Goal: Information Seeking & Learning: Learn about a topic

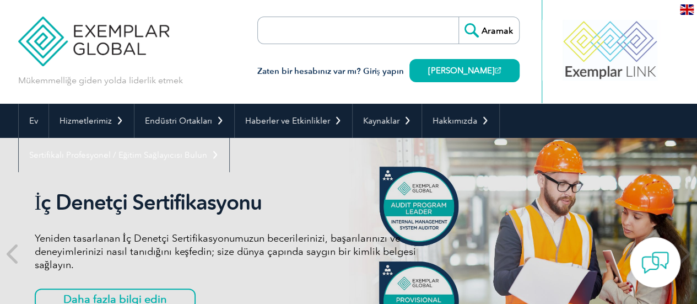
click at [356, 37] on input "search" at bounding box center [321, 30] width 116 height 26
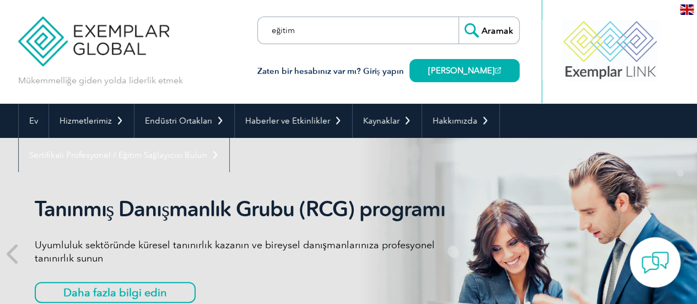
type input "eğitim"
click at [458, 17] on input "Aramak" at bounding box center [488, 30] width 61 height 26
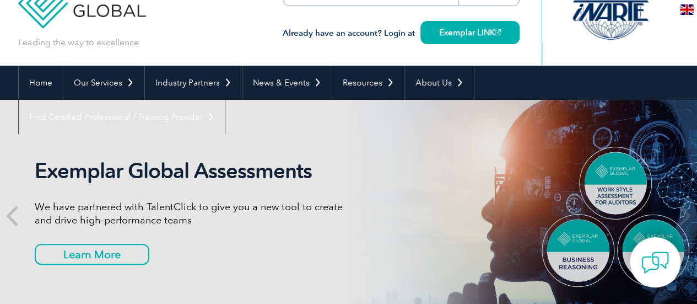
scroll to position [12, 0]
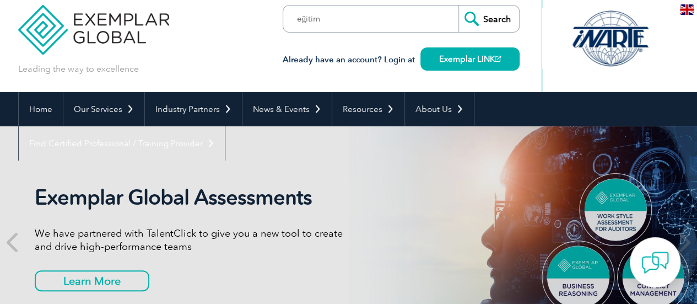
click at [596, 192] on div "Exemplar Global Assessments We have partnered with TalentClick to give you a ne…" at bounding box center [348, 241] width 661 height 231
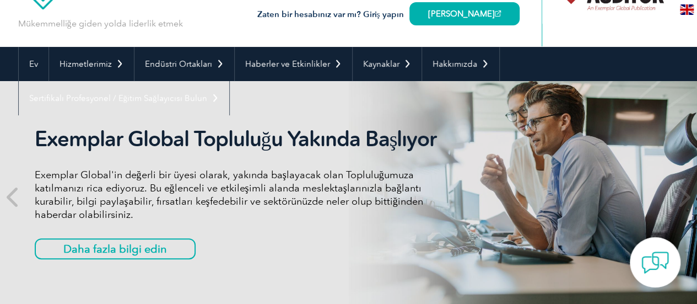
scroll to position [57, 0]
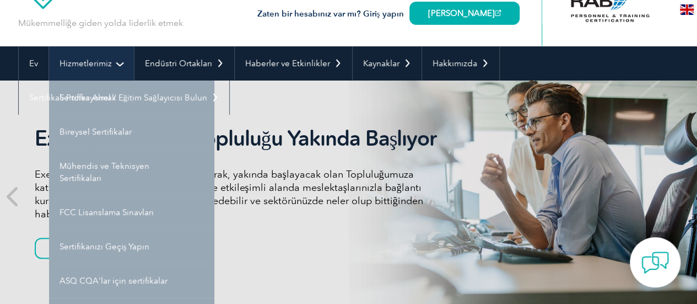
click at [114, 57] on link "Hizmetlerimiz" at bounding box center [91, 63] width 85 height 34
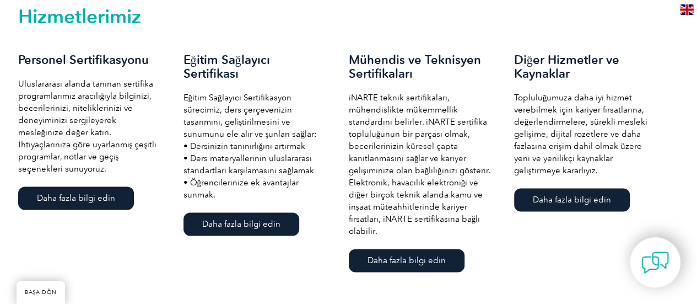
scroll to position [784, 0]
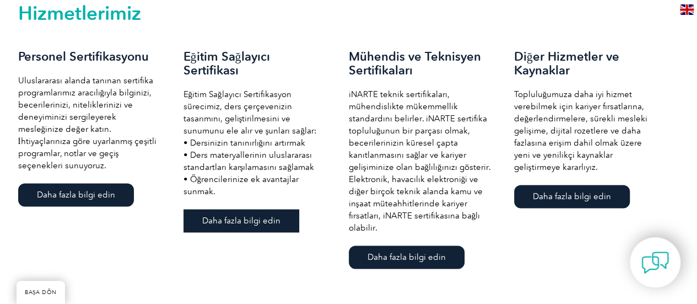
click at [240, 225] on font "Daha fazla bilgi edin" at bounding box center [241, 220] width 78 height 10
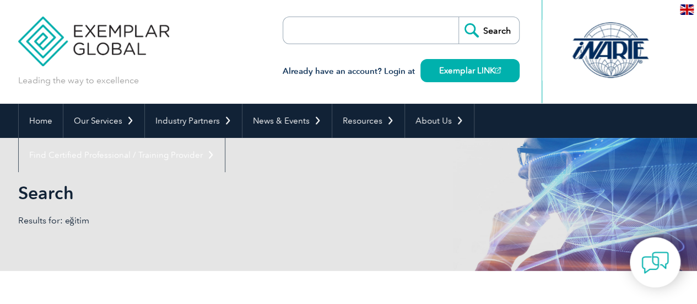
click at [357, 32] on input "search" at bounding box center [347, 30] width 116 height 26
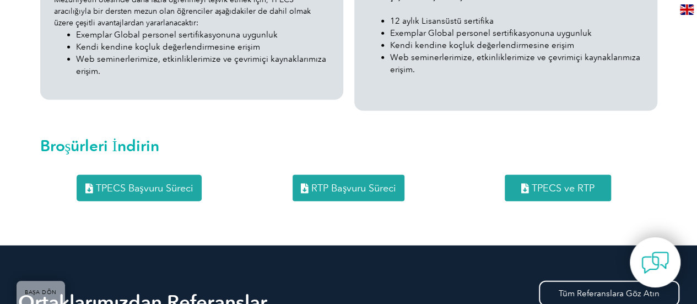
scroll to position [1493, 0]
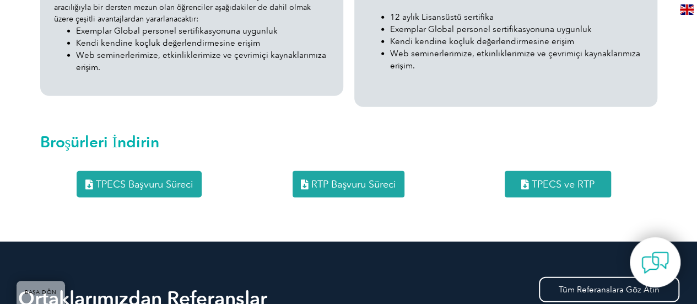
click at [142, 178] on font "TPECS Başvuru Süreci" at bounding box center [144, 184] width 98 height 12
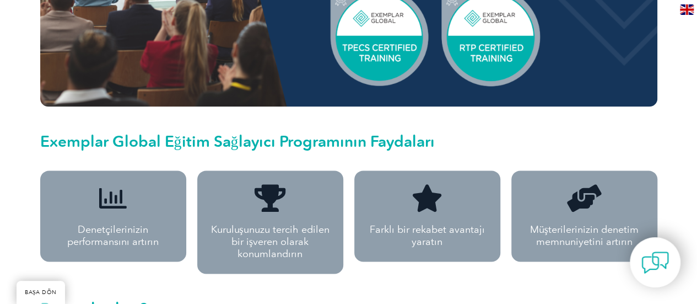
scroll to position [651, 0]
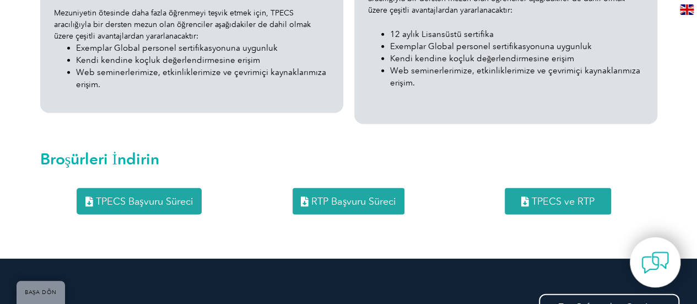
scroll to position [1477, 0]
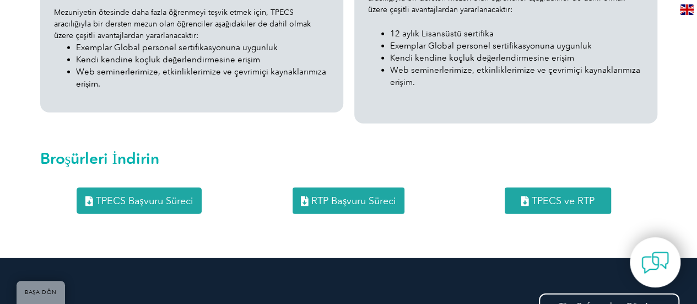
click at [320, 195] on font "RTP Başvuru Süreci" at bounding box center [353, 201] width 85 height 12
click at [537, 187] on link "TPECS ve RTP" at bounding box center [558, 200] width 106 height 26
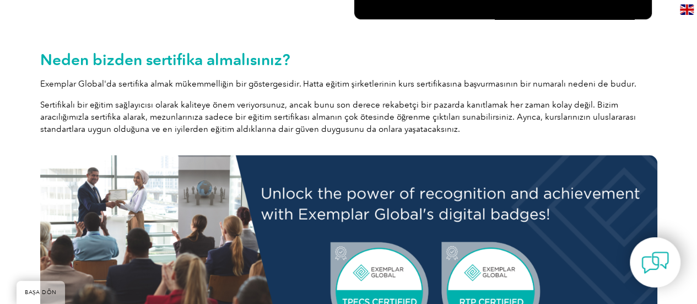
scroll to position [436, 0]
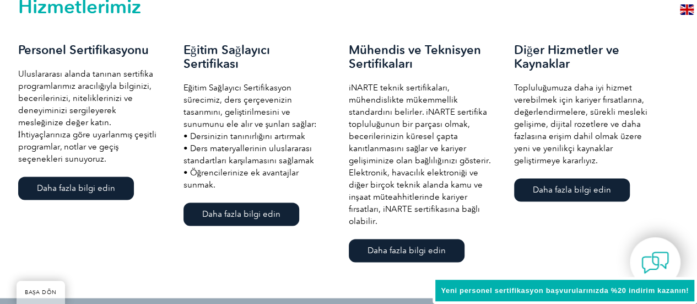
scroll to position [791, 0]
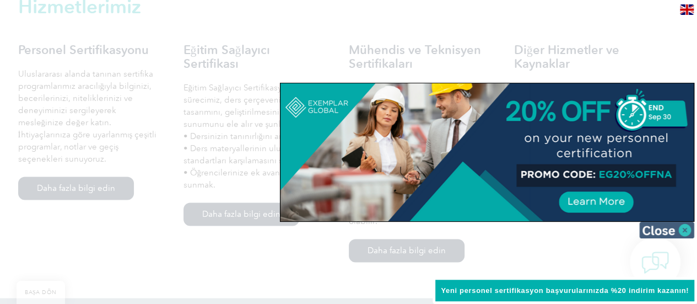
click at [685, 234] on img at bounding box center [666, 230] width 55 height 17
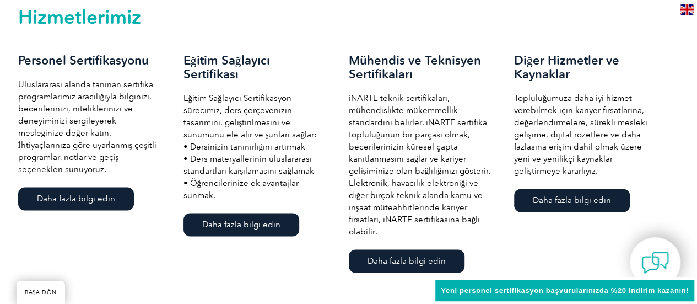
scroll to position [780, 0]
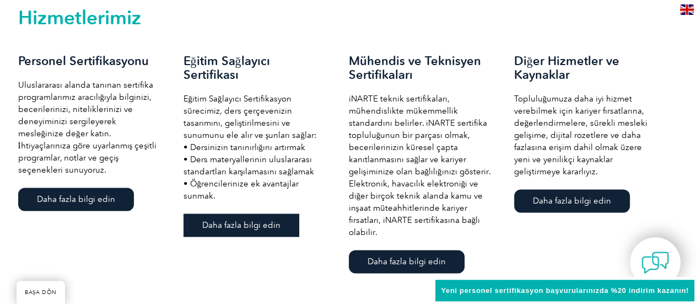
click at [225, 228] on font "Daha fazla bilgi edin" at bounding box center [241, 225] width 78 height 10
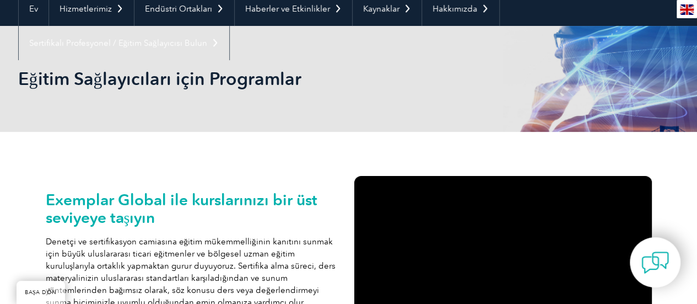
scroll to position [102, 0]
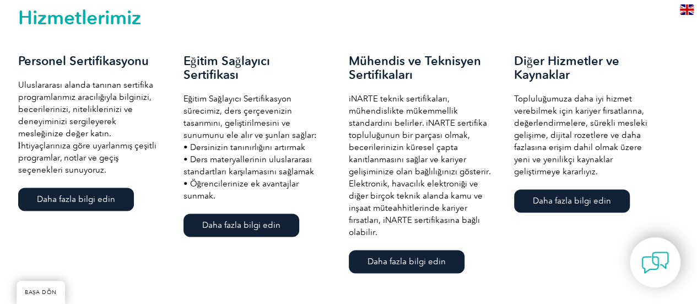
scroll to position [780, 0]
click at [232, 229] on font "Daha fazla bilgi edin" at bounding box center [241, 225] width 78 height 10
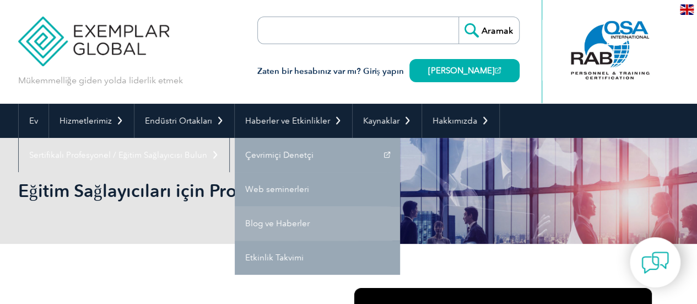
click at [259, 211] on link "Blog ve Haberler" at bounding box center [317, 223] width 165 height 34
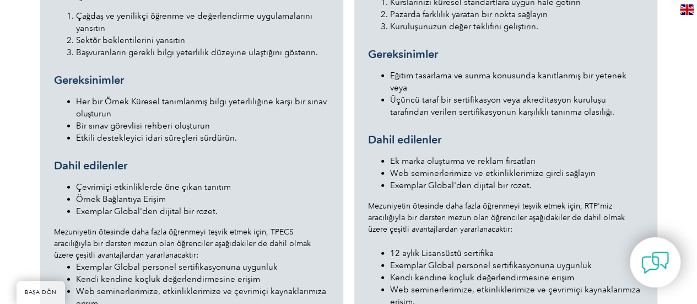
scroll to position [1249, 0]
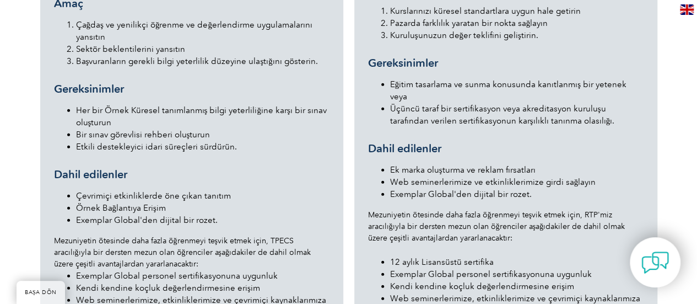
click at [212, 105] on li "Her bir Örnek Küresel tanımlanmış bilgi yeterliliğine karşı bir sınav oluşturun" at bounding box center [202, 116] width 253 height 24
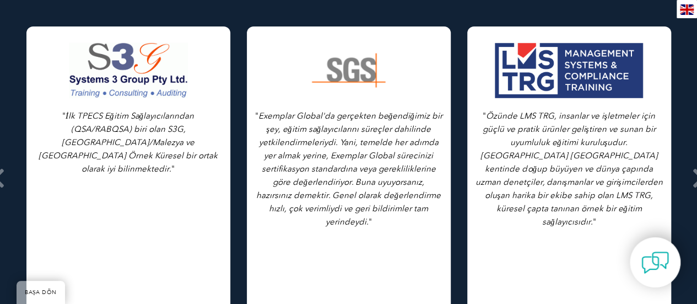
scroll to position [1849, 0]
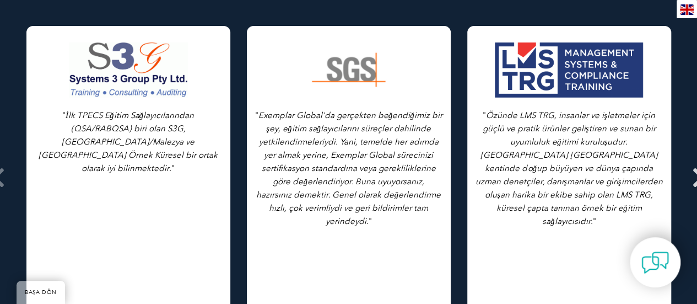
click at [694, 177] on icon at bounding box center [699, 177] width 14 height 0
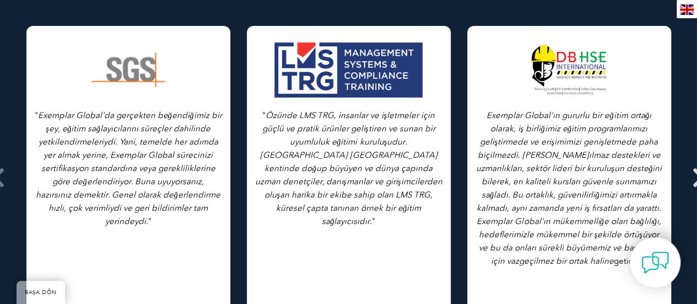
click at [692, 177] on icon at bounding box center [699, 177] width 14 height 0
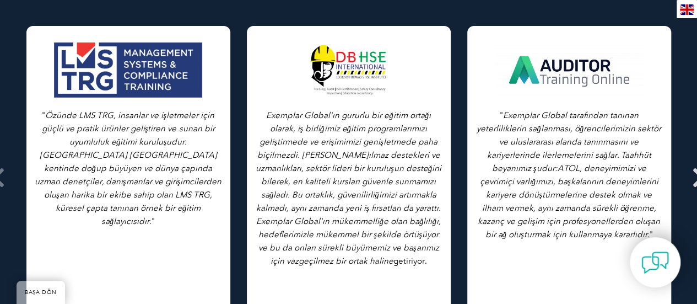
click at [692, 177] on icon at bounding box center [699, 177] width 14 height 0
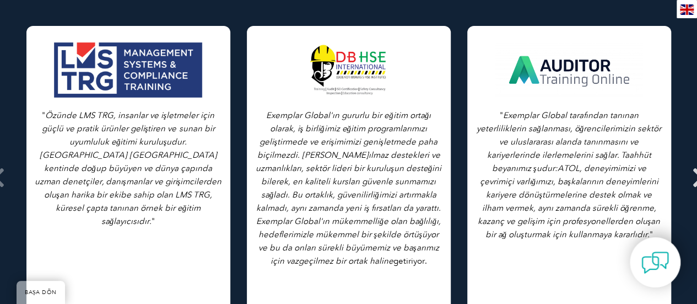
click at [692, 177] on icon at bounding box center [699, 177] width 14 height 0
click at [689, 148] on span at bounding box center [699, 177] width 27 height 413
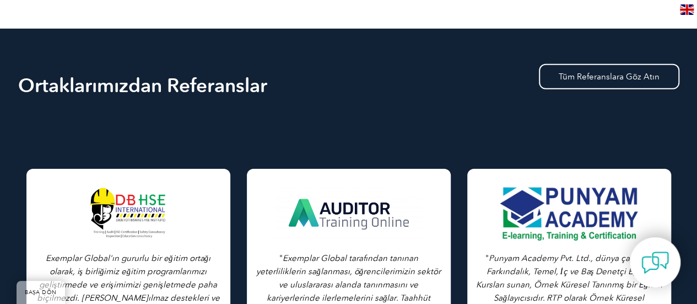
scroll to position [1706, 0]
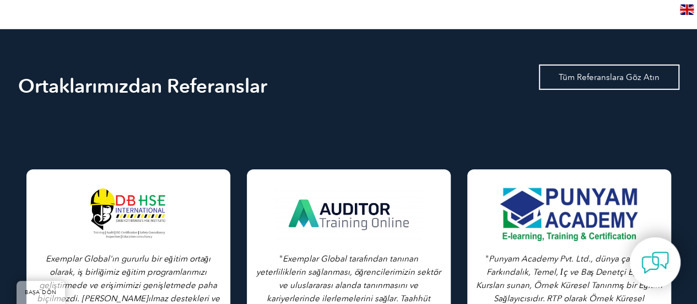
click at [584, 72] on font "Tüm Referanslara Göz Atın" at bounding box center [609, 77] width 101 height 10
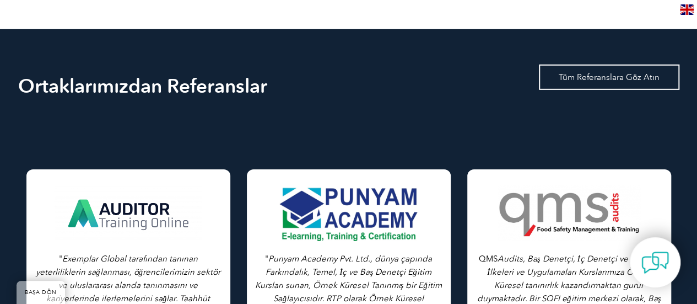
click at [584, 72] on font "Tüm Referanslara Göz Atın" at bounding box center [609, 77] width 101 height 10
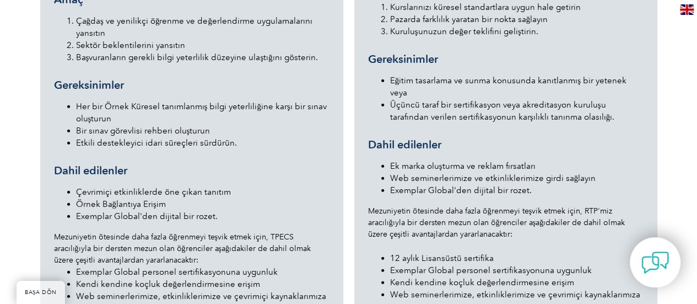
scroll to position [1294, 0]
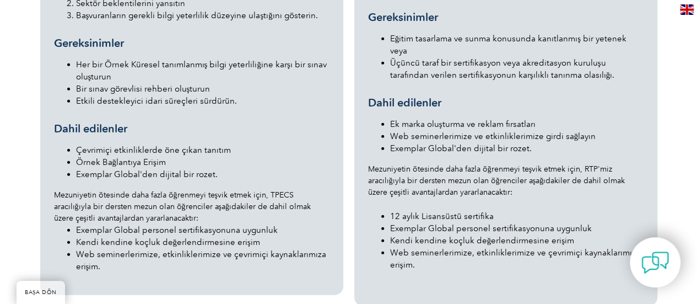
click at [390, 234] on li "Kendi kendine koçluk değerlendirmesine erişim" at bounding box center [516, 240] width 253 height 12
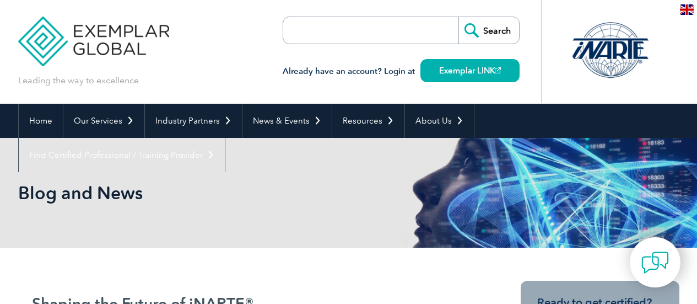
click at [259, 211] on div "Blog and News" at bounding box center [348, 193] width 661 height 110
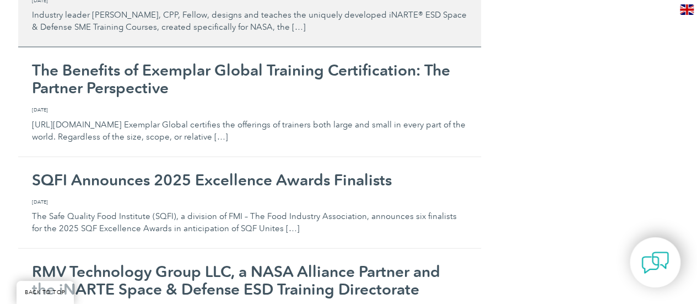
scroll to position [1091, 0]
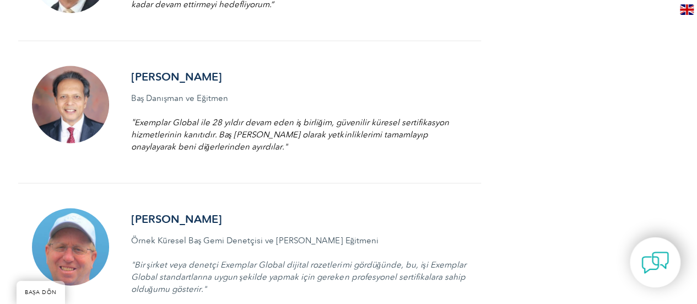
scroll to position [1084, 0]
click at [539, 85] on div "[PERSON_NAME] ISO/TC 176'ya ilişkin ABD Teknik Danışma Grubu Üyesi KEMA'ya katı…" at bounding box center [348, 165] width 661 height 2005
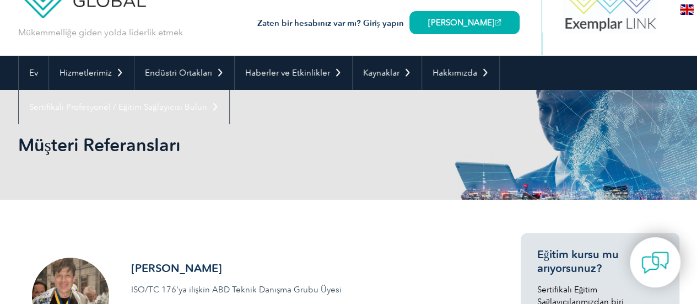
scroll to position [0, 0]
